Goal: Communication & Community: Answer question/provide support

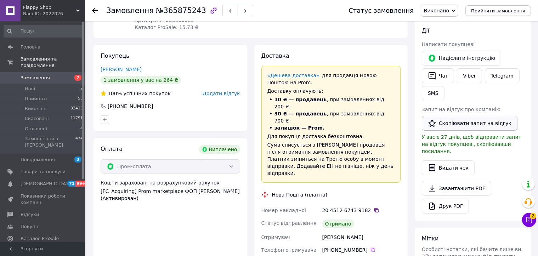
scroll to position [106, 0]
click at [460, 121] on button "Скопіювати запит на відгук" at bounding box center [470, 123] width 96 height 15
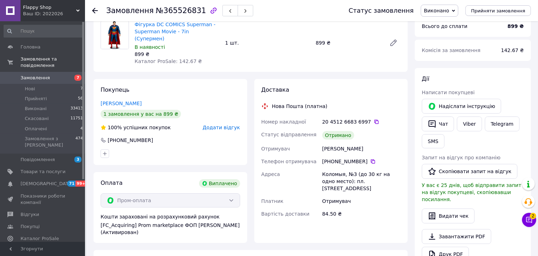
scroll to position [106, 0]
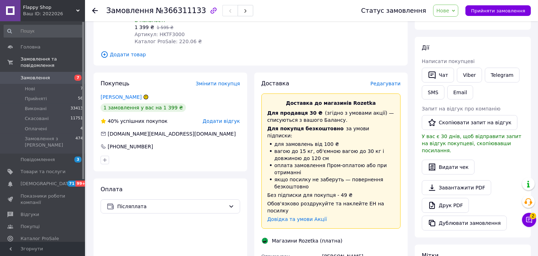
scroll to position [142, 0]
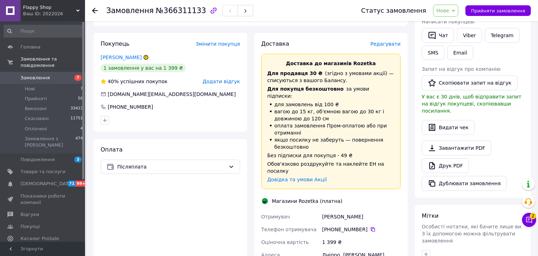
click at [147, 55] on icon at bounding box center [146, 57] width 4 height 4
click at [529, 224] on button "Чат з покупцем 2" at bounding box center [529, 220] width 14 height 14
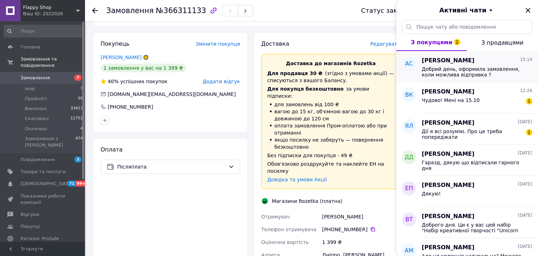
click at [457, 73] on span "Добрий день, оформила замовлення, коли можлива відправка ?" at bounding box center [472, 71] width 101 height 11
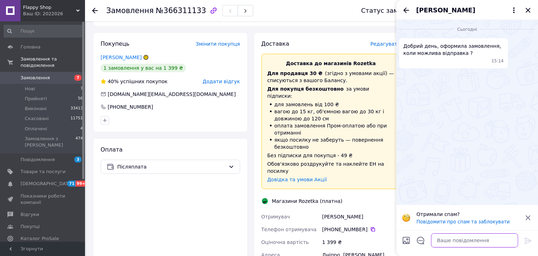
click at [459, 243] on textarea at bounding box center [474, 240] width 87 height 14
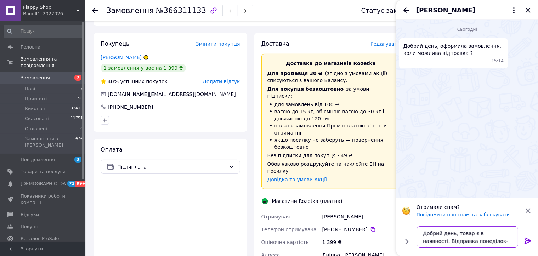
scroll to position [0, 0]
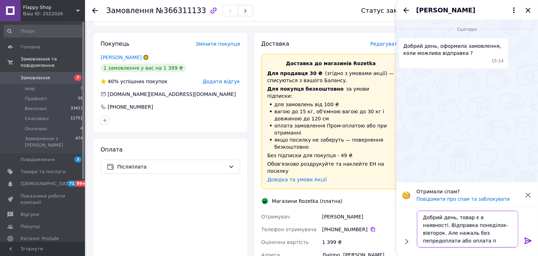
drag, startPoint x: 484, startPoint y: 234, endPoint x: 495, endPoint y: 244, distance: 14.5
click at [495, 244] on textarea "Добрий день, товар є в наявності. Відправка понеділок-вівторок. Але нажаль без …" at bounding box center [467, 229] width 101 height 37
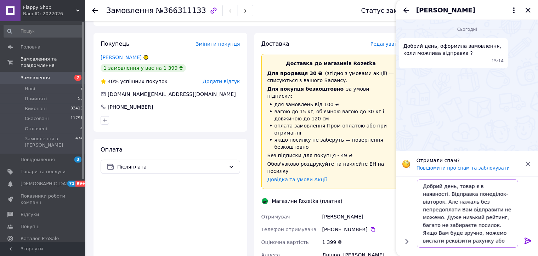
type textarea "Добрий день, товар є в наявності. Відправка понеділок-вівторок. Але нажаль без …"
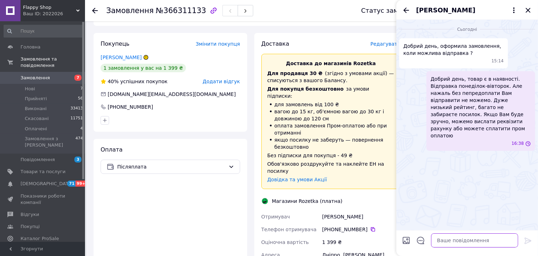
scroll to position [0, 0]
click at [529, 11] on icon "Закрити" at bounding box center [528, 10] width 5 height 5
